Goal: Task Accomplishment & Management: Use online tool/utility

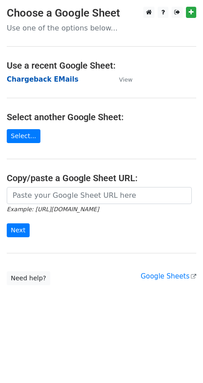
click at [44, 82] on strong "Chargeback EMails" at bounding box center [43, 79] width 72 height 8
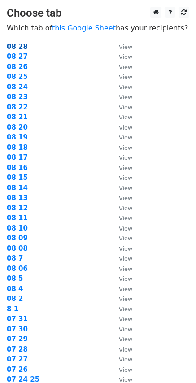
click at [17, 47] on strong "08 28" at bounding box center [17, 47] width 21 height 8
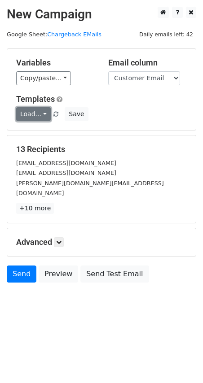
click at [46, 111] on link "Load..." at bounding box center [33, 114] width 35 height 14
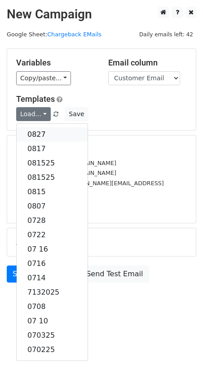
click at [39, 135] on link "0827" at bounding box center [52, 134] width 71 height 14
